Goal: Task Accomplishment & Management: Use online tool/utility

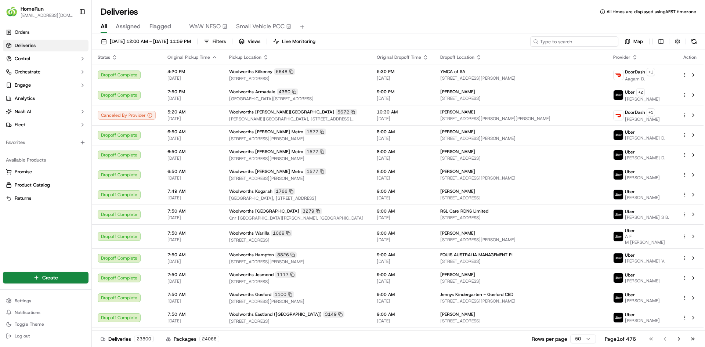
click at [577, 40] on input at bounding box center [574, 41] width 88 height 10
paste input "270141249"
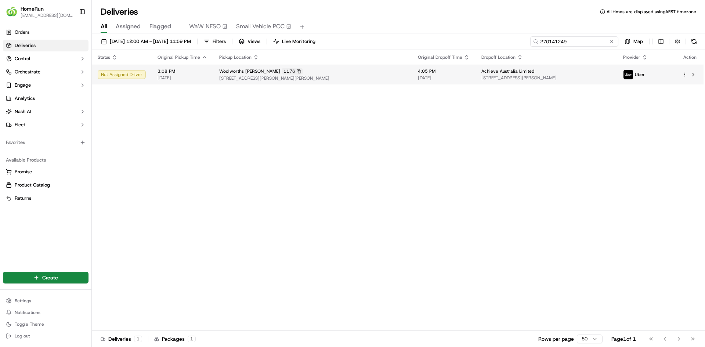
type input "270141249"
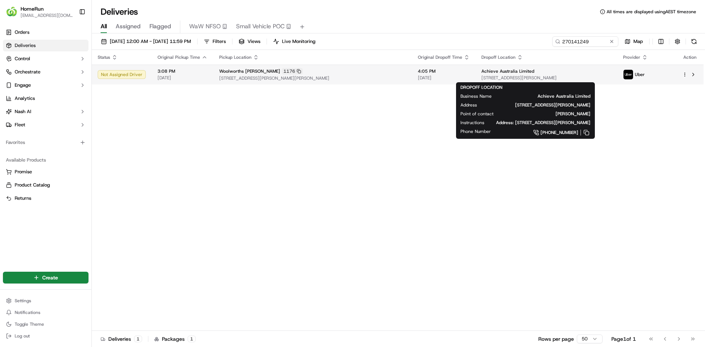
click at [482, 77] on span "[STREET_ADDRESS][PERSON_NAME]" at bounding box center [547, 78] width 130 height 6
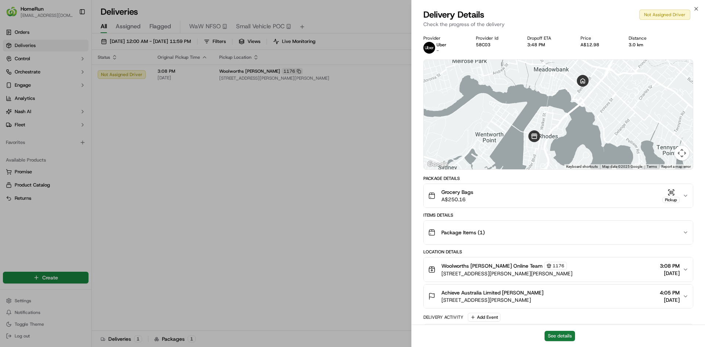
click at [554, 336] on button "See details" at bounding box center [560, 336] width 30 height 10
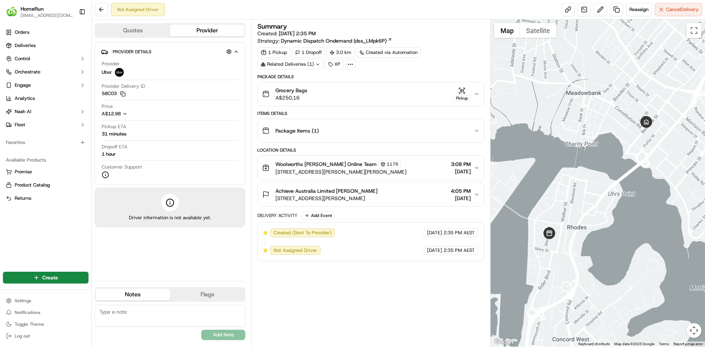
click at [152, 316] on textarea at bounding box center [170, 316] width 151 height 22
click at [136, 317] on textarea at bounding box center [170, 316] width 151 height 22
paste textarea "Usha 0437943718"
type textarea "Call Usha 0437943718 if driver needs help with address"
click at [233, 334] on button "Add Note" at bounding box center [223, 335] width 44 height 10
